Goal: Transaction & Acquisition: Purchase product/service

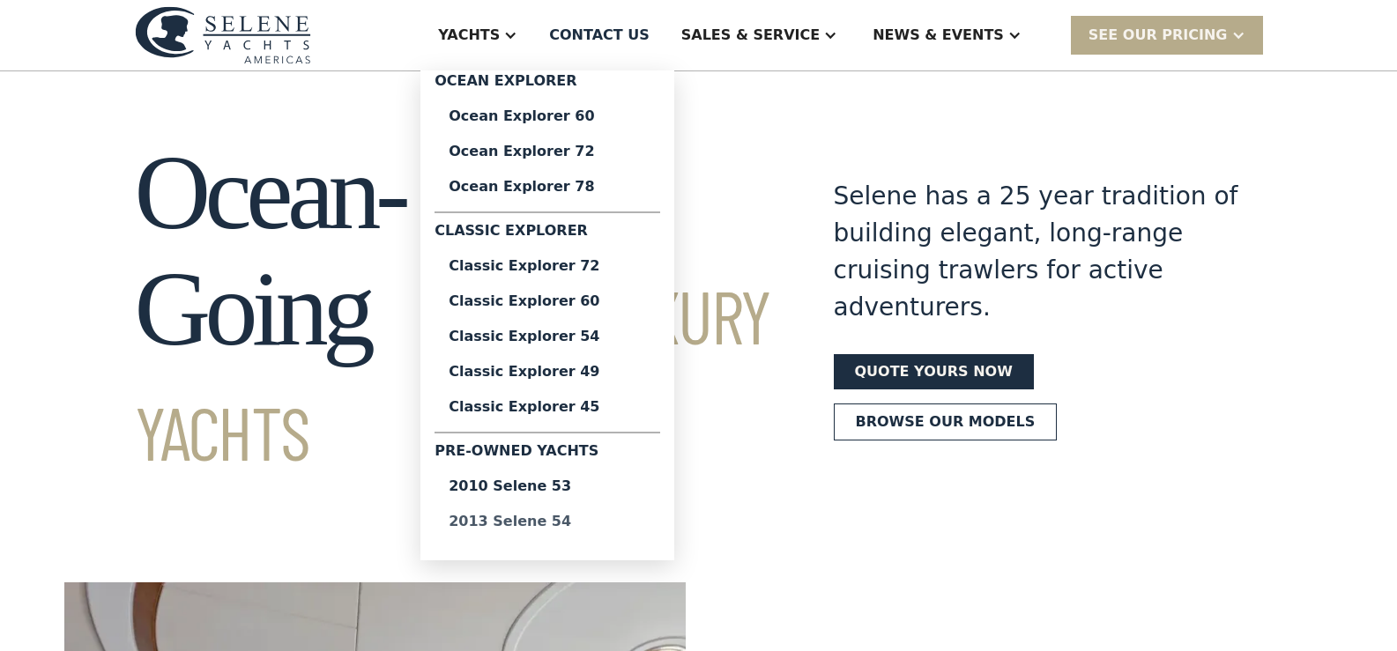
click at [584, 520] on div "2013 Selene 54" at bounding box center [547, 522] width 197 height 14
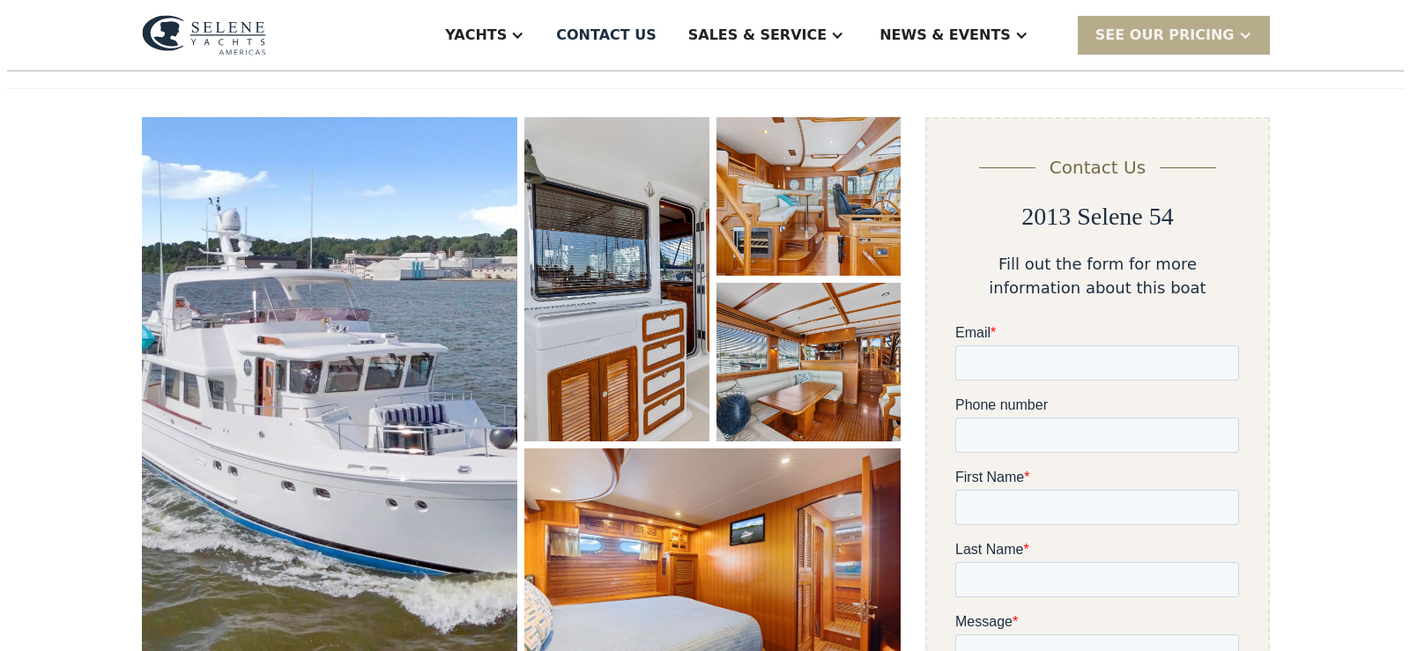
scroll to position [208, 0]
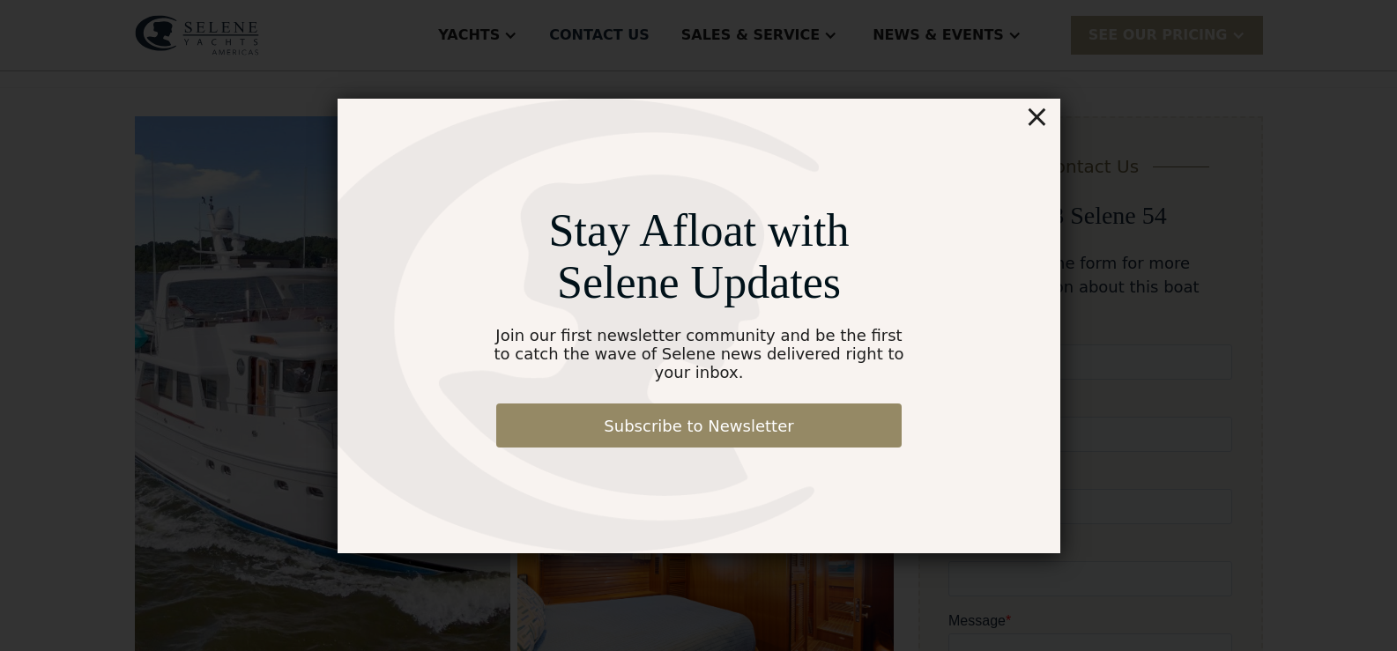
click at [1038, 122] on div "×" at bounding box center [1036, 116] width 26 height 35
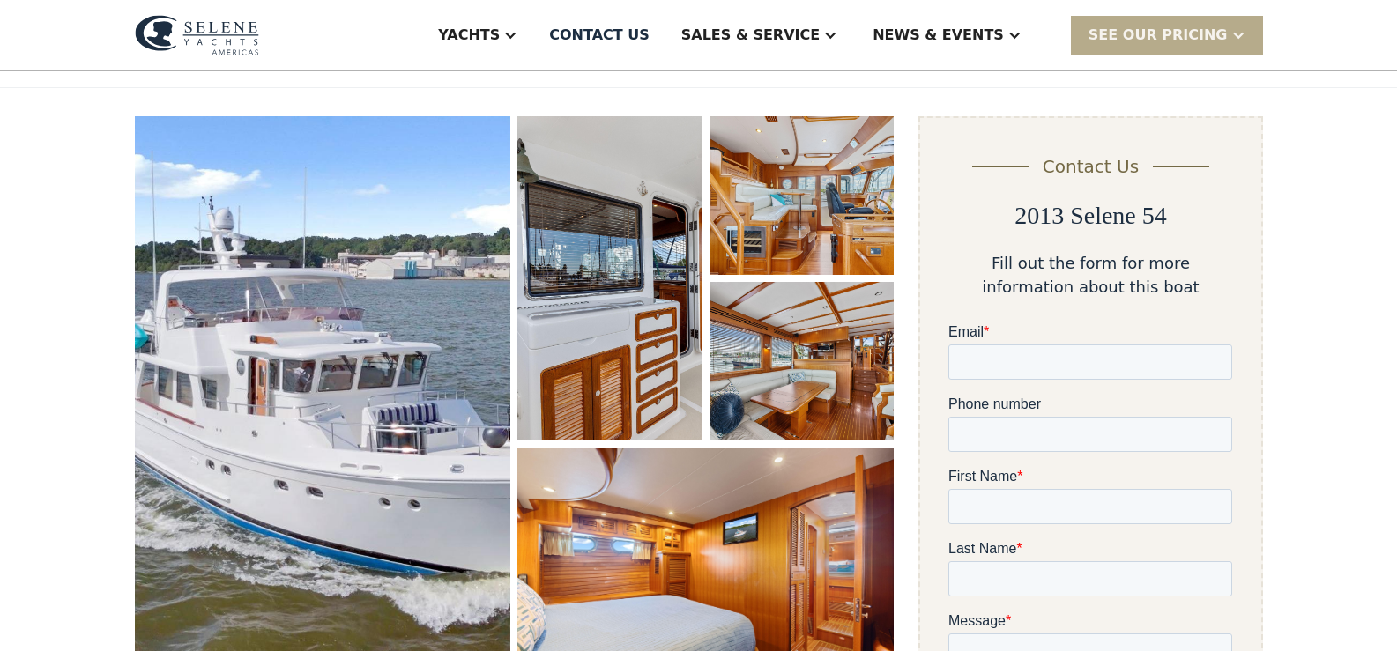
click at [426, 336] on img "open lightbox" at bounding box center [323, 407] width 376 height 583
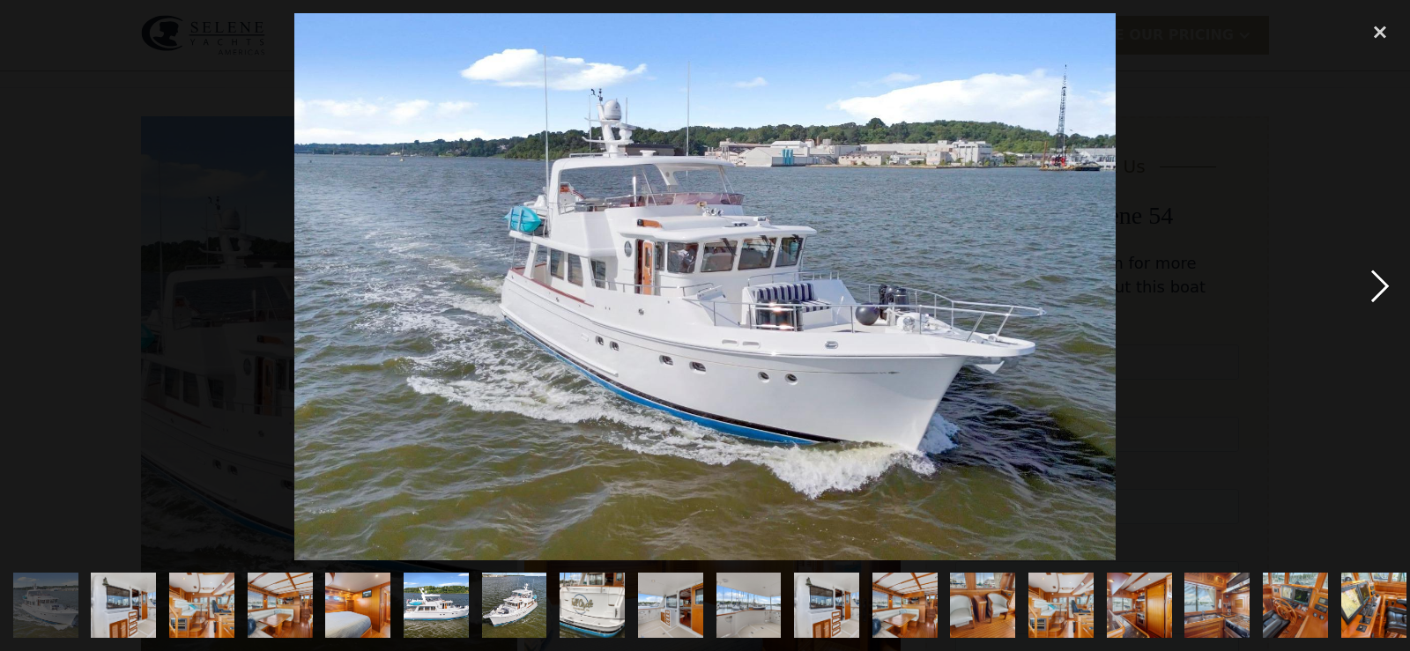
click at [1376, 273] on div "next image" at bounding box center [1380, 286] width 60 height 547
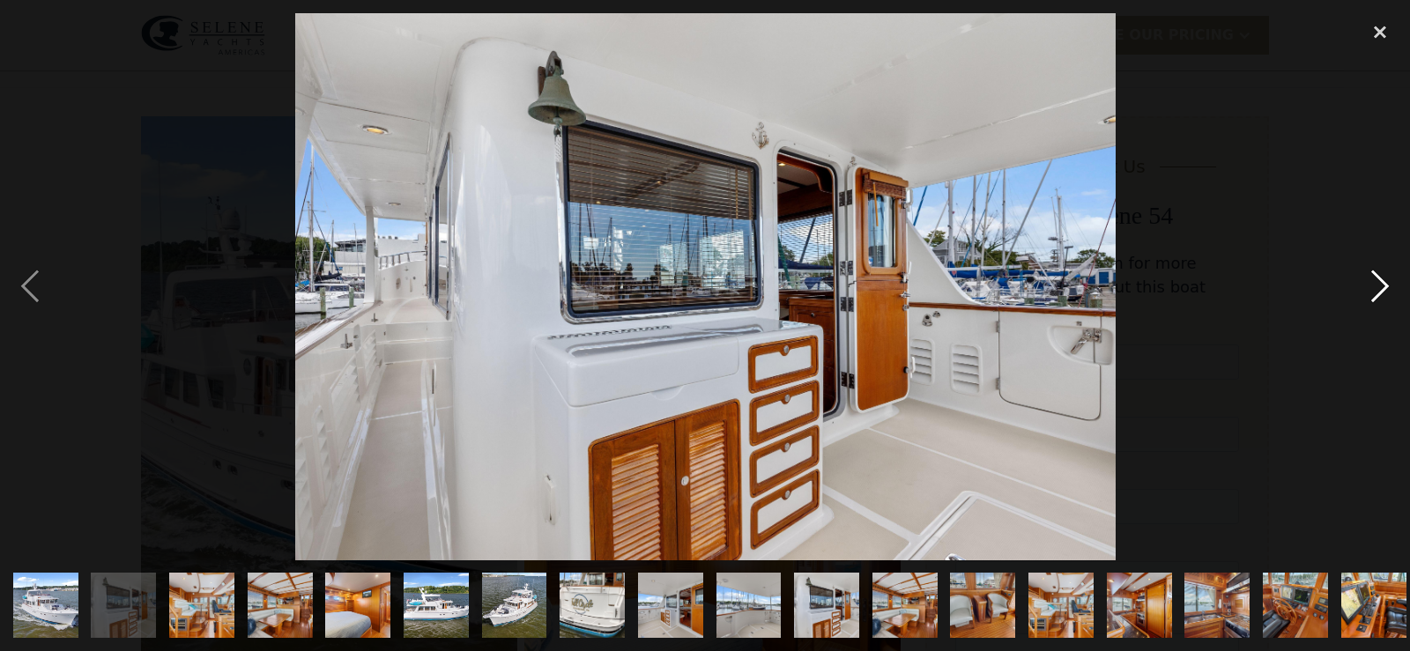
click at [1376, 273] on div "next image" at bounding box center [1380, 286] width 60 height 547
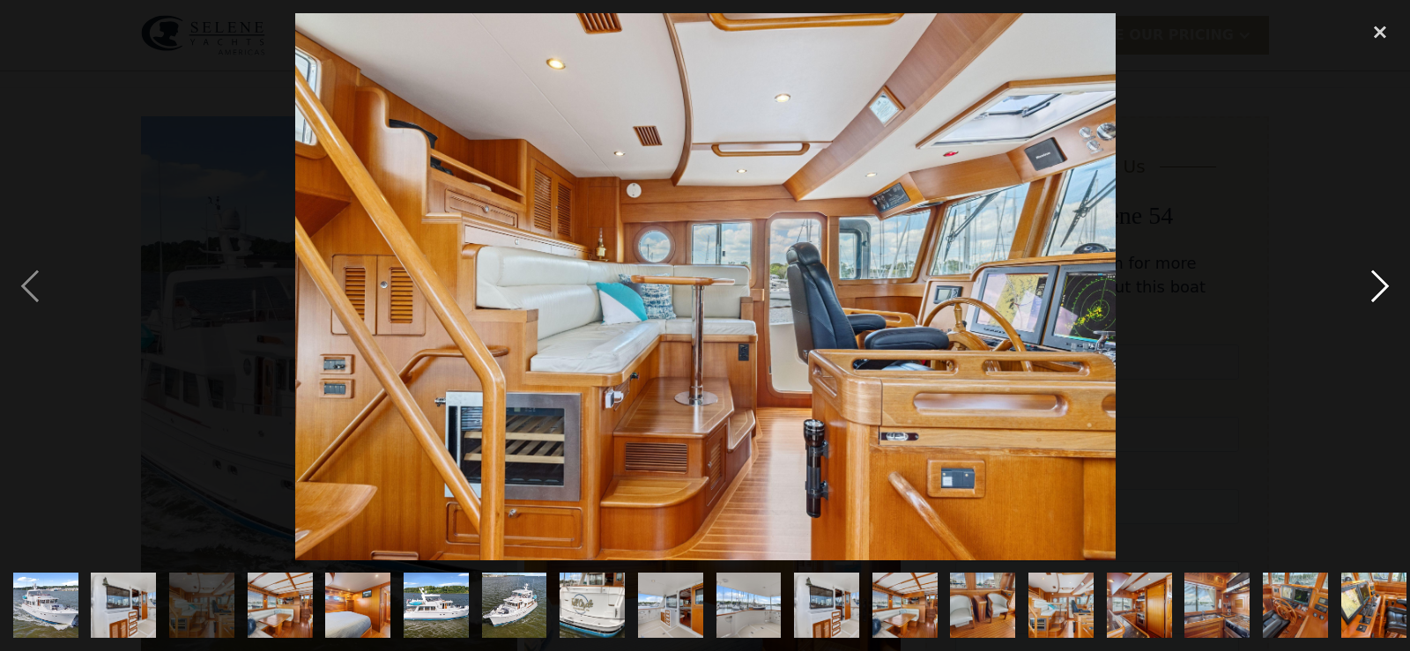
click at [1376, 273] on div "next image" at bounding box center [1380, 286] width 60 height 547
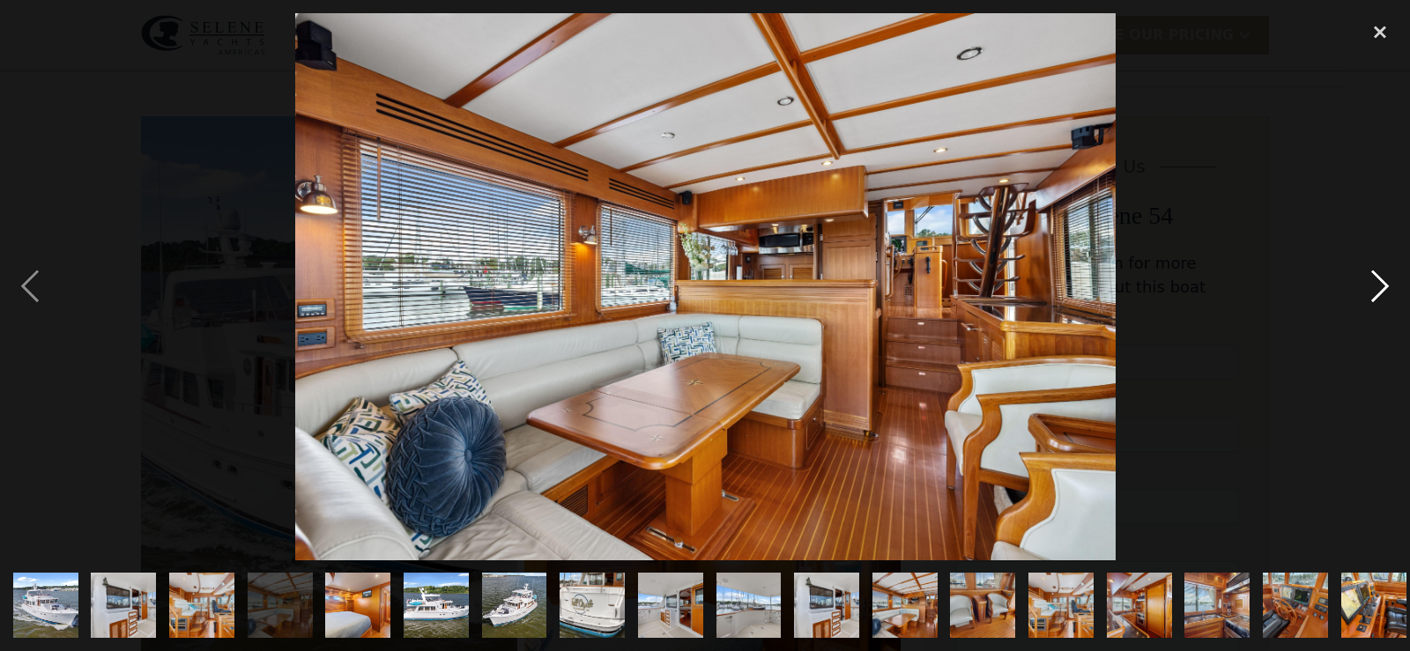
click at [1376, 273] on div "next image" at bounding box center [1380, 286] width 60 height 547
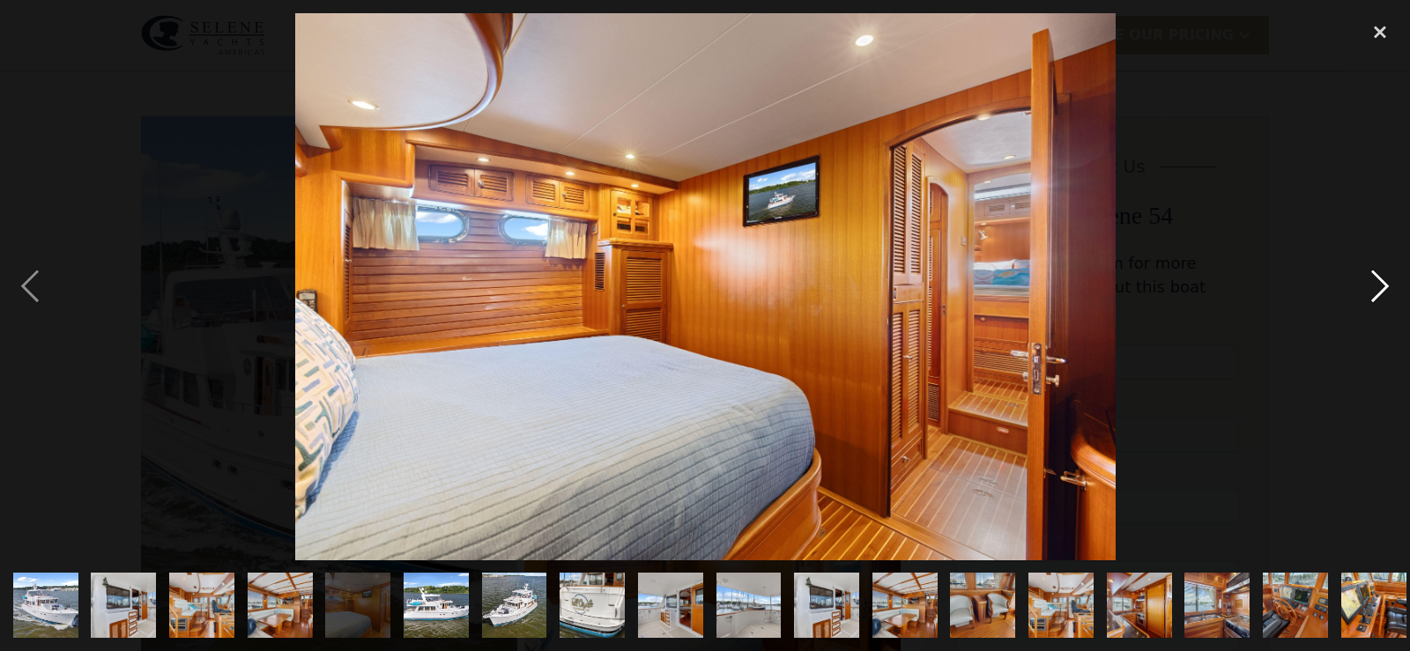
click at [1376, 273] on div "next image" at bounding box center [1380, 286] width 60 height 547
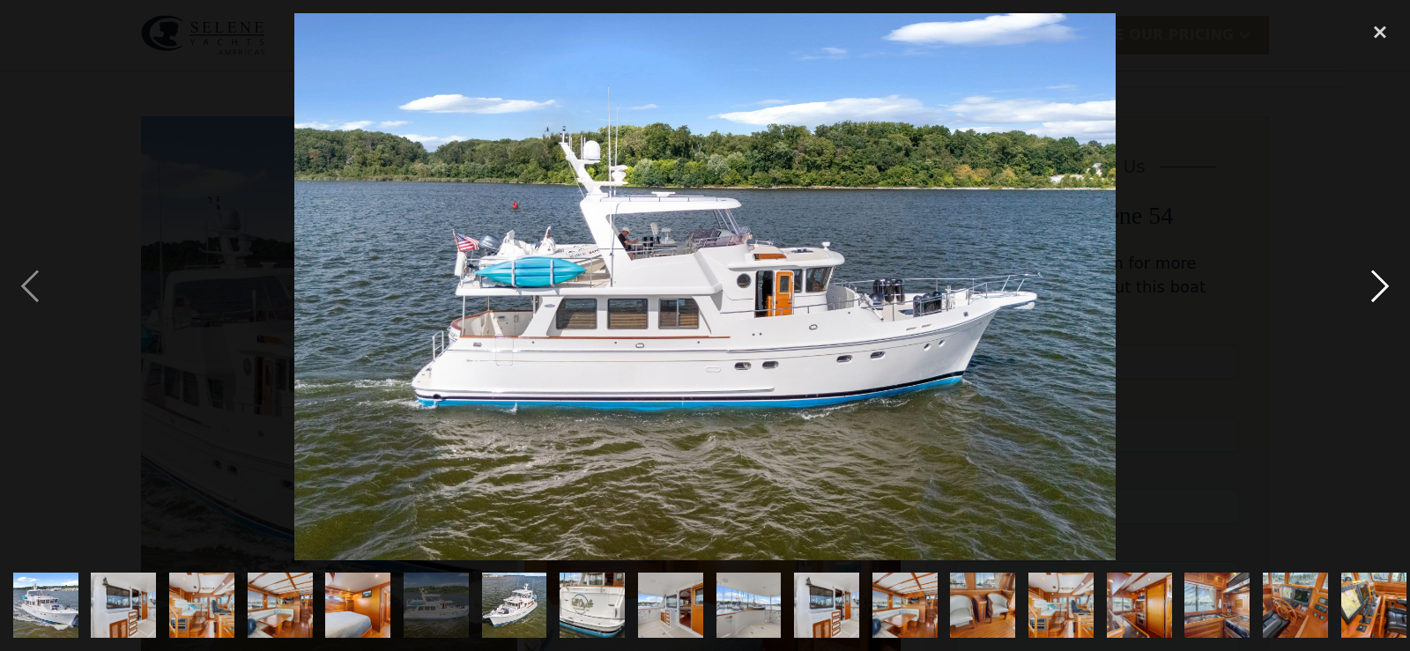
click at [1376, 273] on div "next image" at bounding box center [1380, 286] width 60 height 547
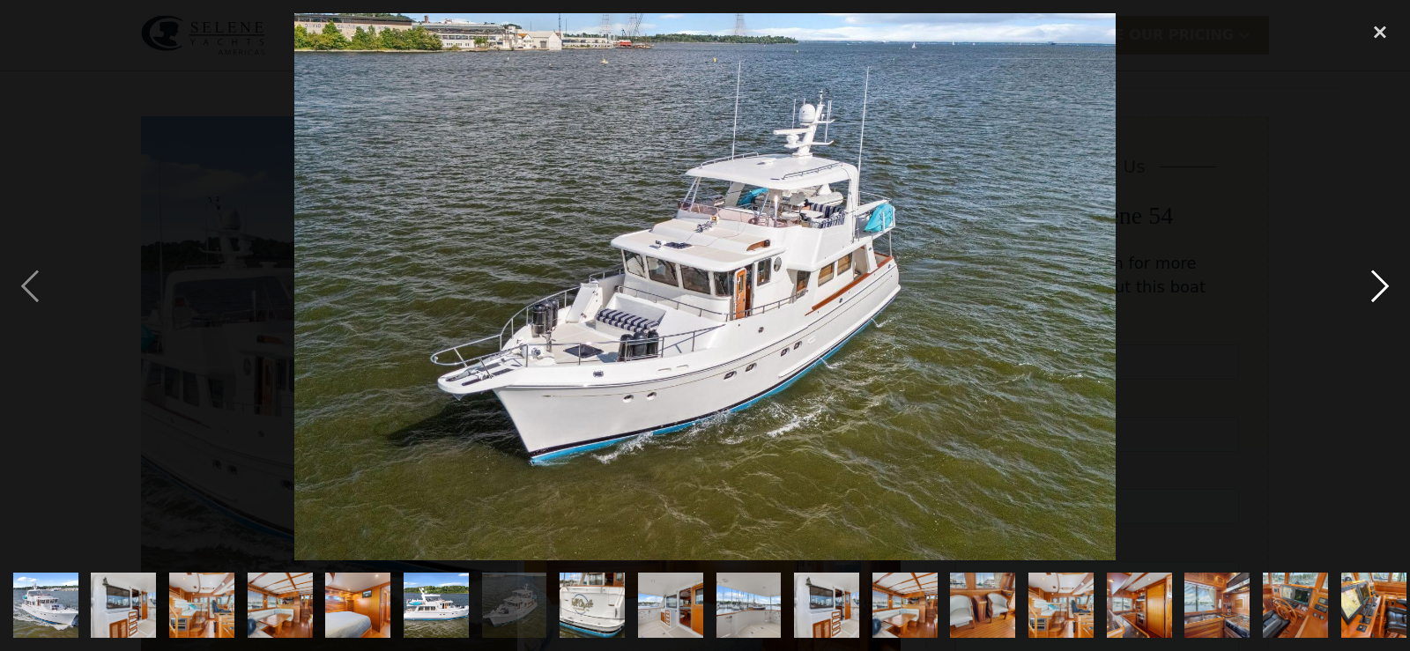
click at [1376, 273] on div "next image" at bounding box center [1380, 286] width 60 height 547
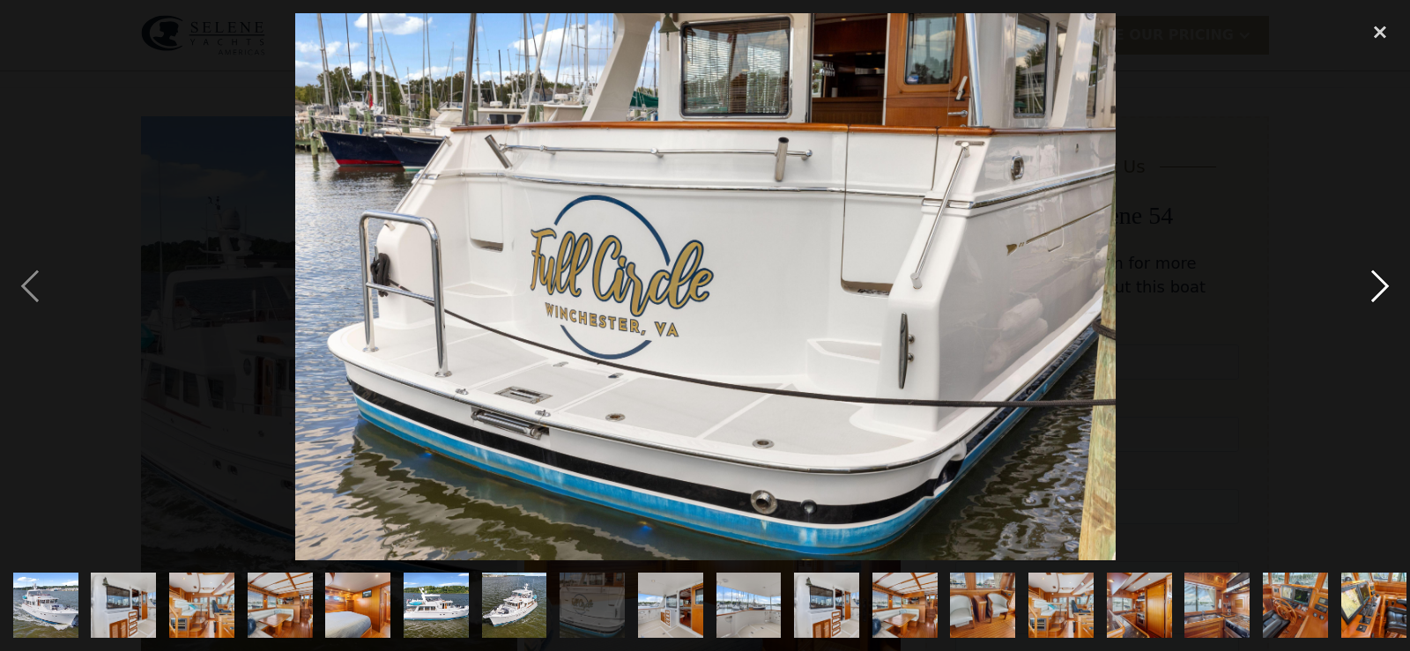
click at [1376, 273] on div "next image" at bounding box center [1380, 286] width 60 height 547
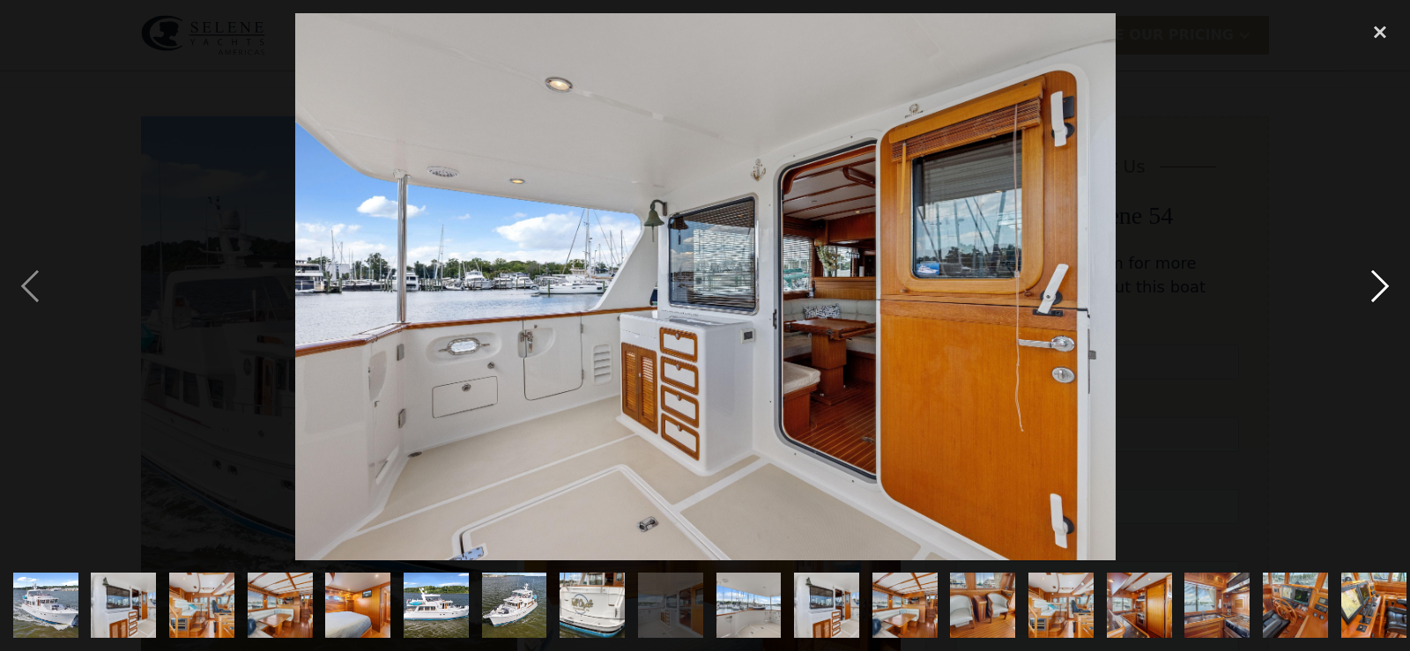
click at [1376, 273] on div "next image" at bounding box center [1380, 286] width 60 height 547
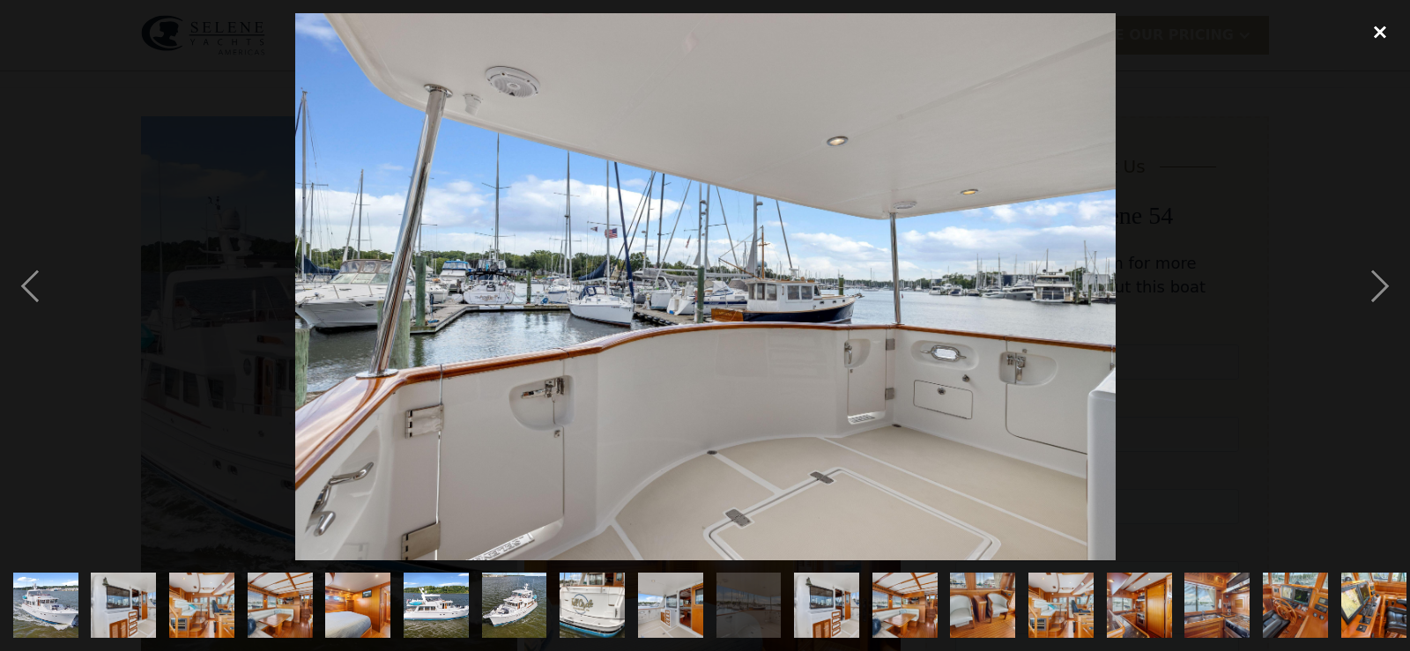
click at [1374, 27] on div "close lightbox" at bounding box center [1380, 32] width 60 height 39
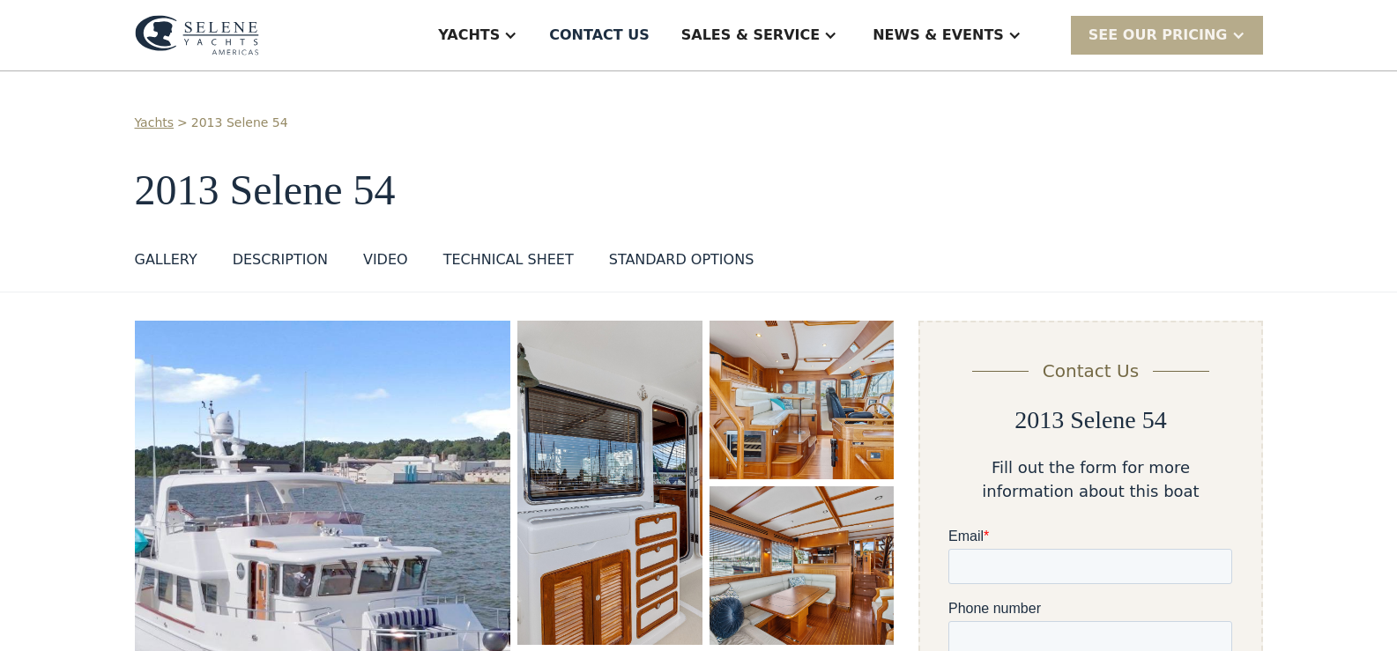
scroll to position [0, 0]
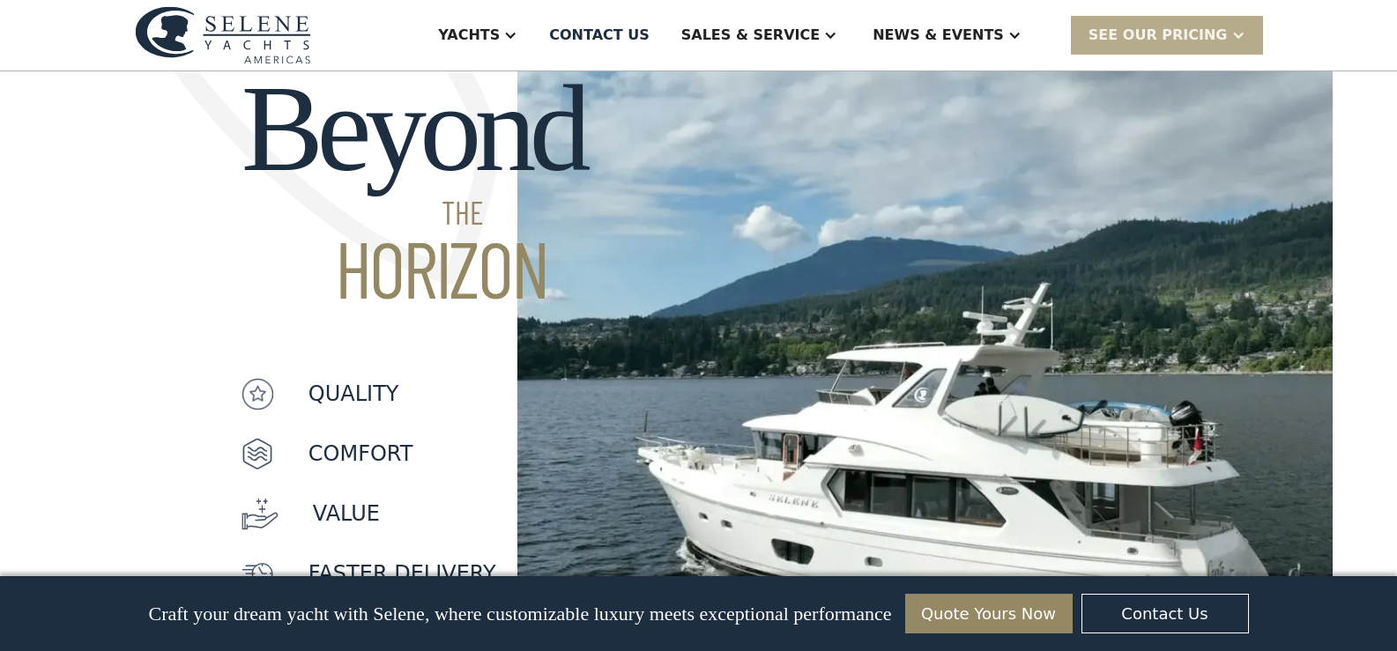
scroll to position [1389, 0]
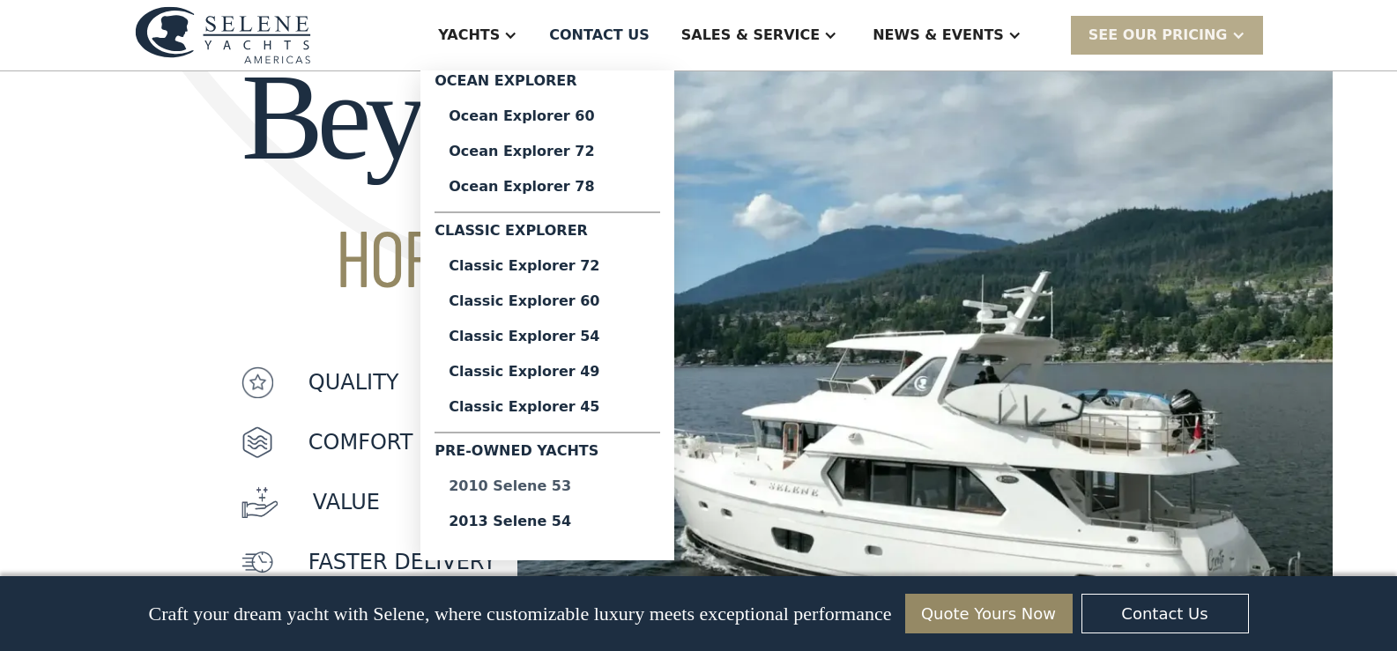
click at [580, 480] on div "2010 Selene 53" at bounding box center [547, 486] width 197 height 14
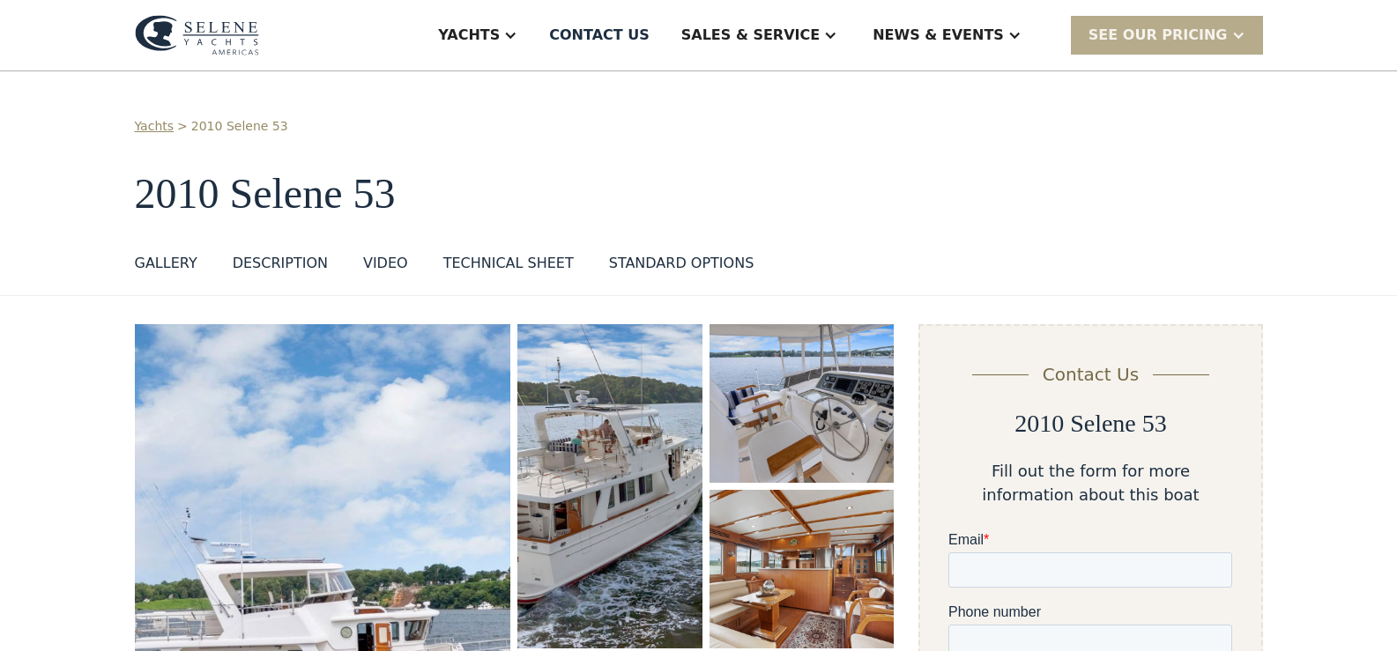
click at [373, 261] on div "VIDEO" at bounding box center [385, 263] width 45 height 21
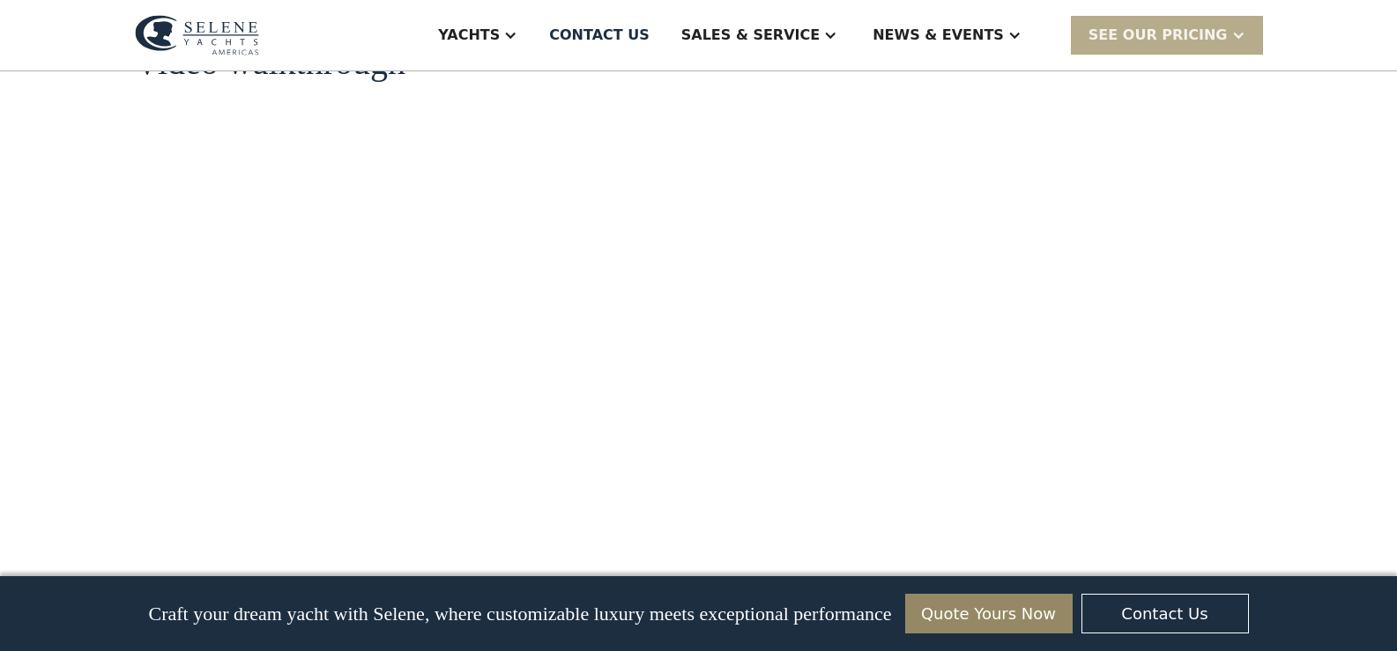
scroll to position [2081, 0]
